Goal: Information Seeking & Learning: Learn about a topic

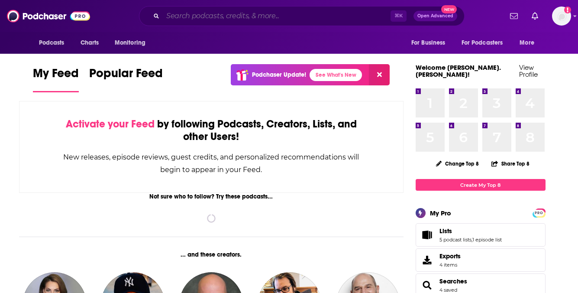
click at [349, 18] on input "Search podcasts, credits, & more..." at bounding box center [277, 16] width 228 height 14
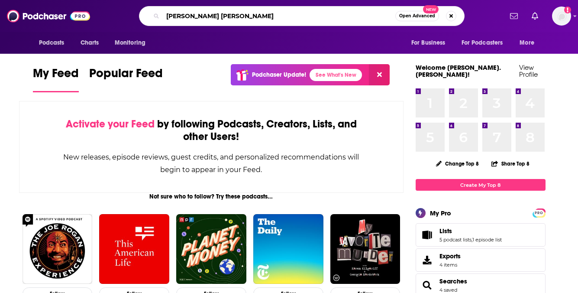
type input "[PERSON_NAME] [PERSON_NAME]"
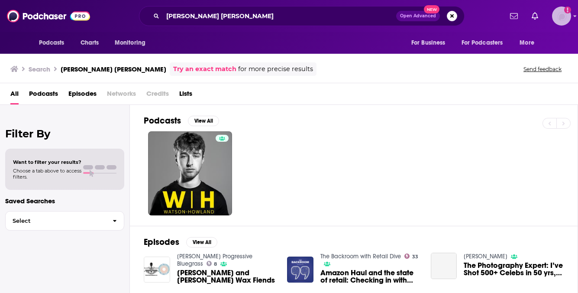
click at [563, 16] on img "Logged in as heidi.egloff" at bounding box center [561, 15] width 19 height 19
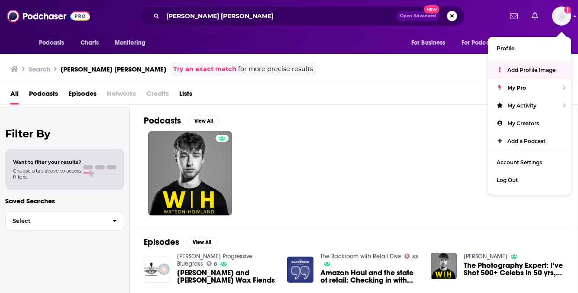
click at [286, 162] on div at bounding box center [361, 173] width 434 height 84
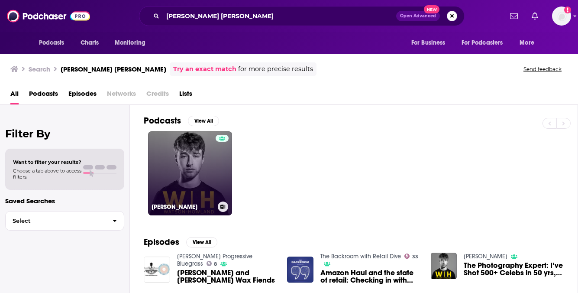
click at [190, 171] on link "[PERSON_NAME]" at bounding box center [190, 173] width 84 height 84
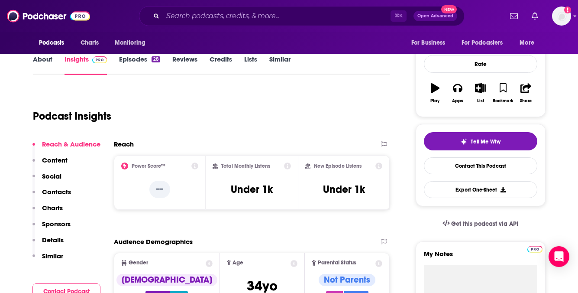
scroll to position [193, 0]
